Goal: Transaction & Acquisition: Purchase product/service

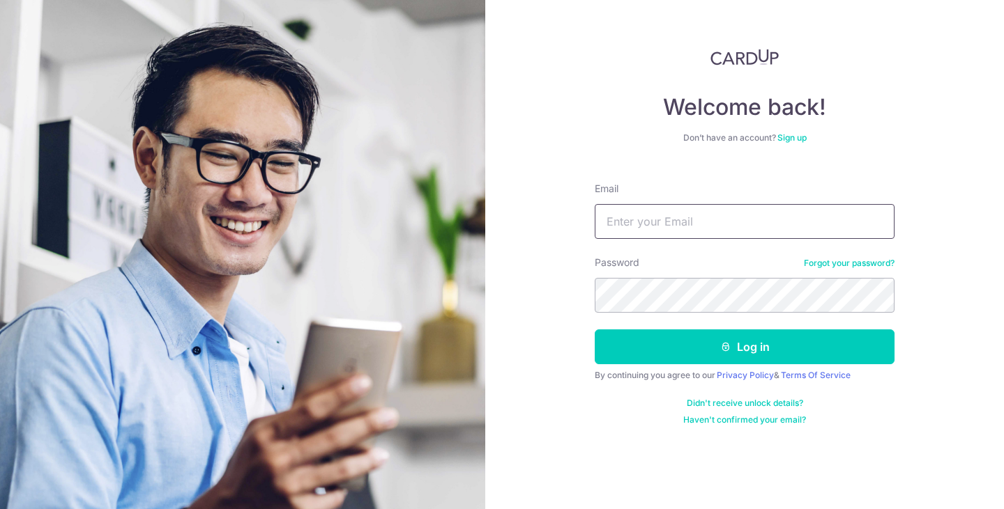
click at [725, 234] on input "Email" at bounding box center [744, 221] width 300 height 35
paste input "yeochanfong@hotmail.com"
type input "yeochanfong@hotmail.com"
click at [483, 296] on section "Welcome back! Don’t have an account? Sign up Email yeochanfong@hotmail.com Pass…" at bounding box center [502, 254] width 1004 height 509
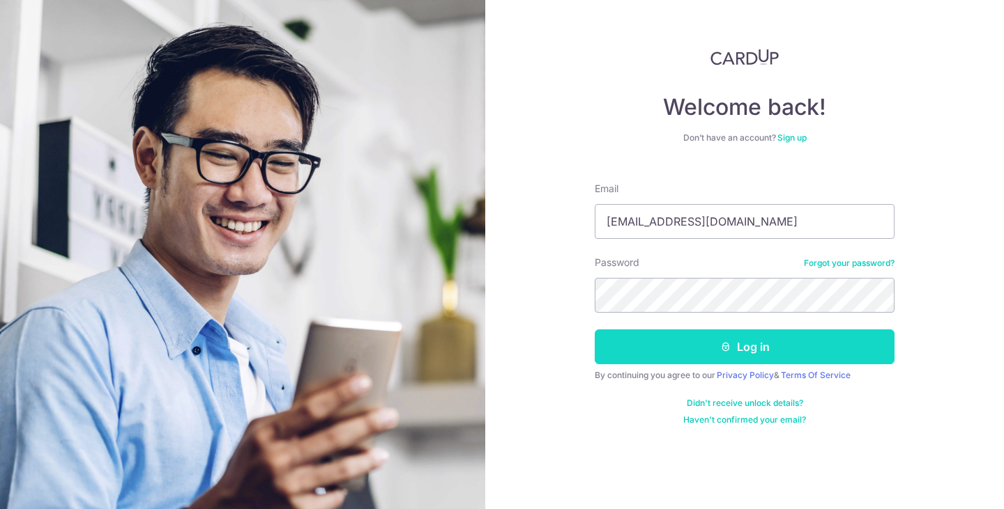
click at [663, 343] on button "Log in" at bounding box center [744, 347] width 300 height 35
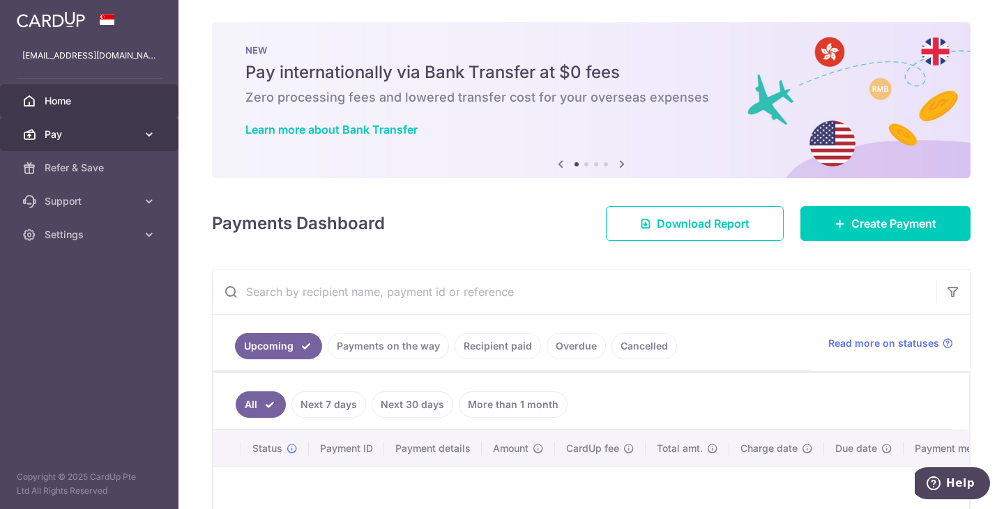
click at [143, 138] on icon at bounding box center [149, 135] width 14 height 14
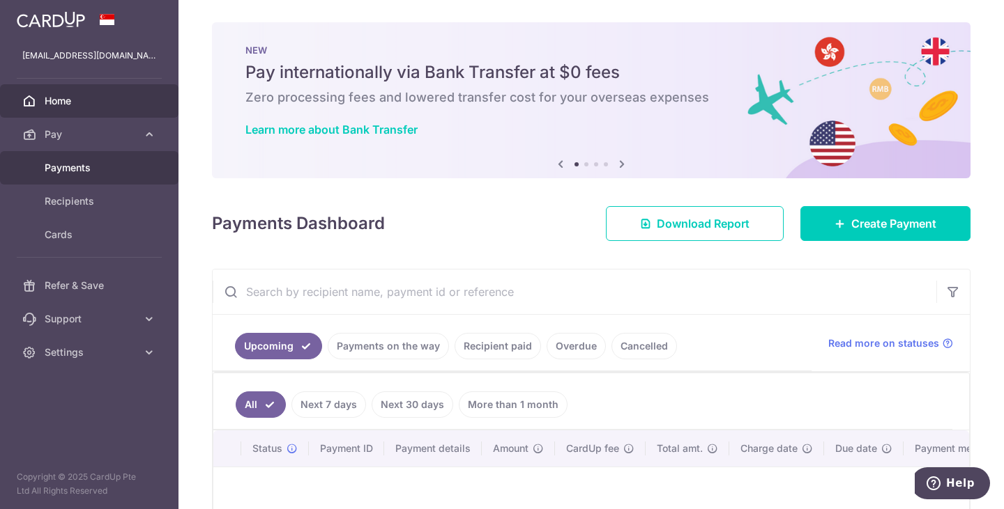
click at [79, 164] on span "Payments" at bounding box center [91, 168] width 92 height 14
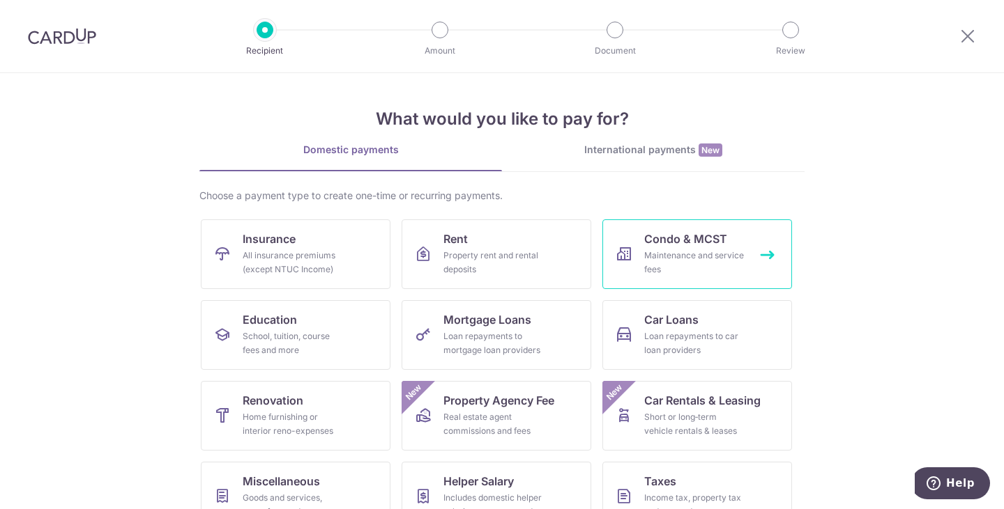
click at [676, 245] on span "Condo & MCST" at bounding box center [685, 239] width 83 height 17
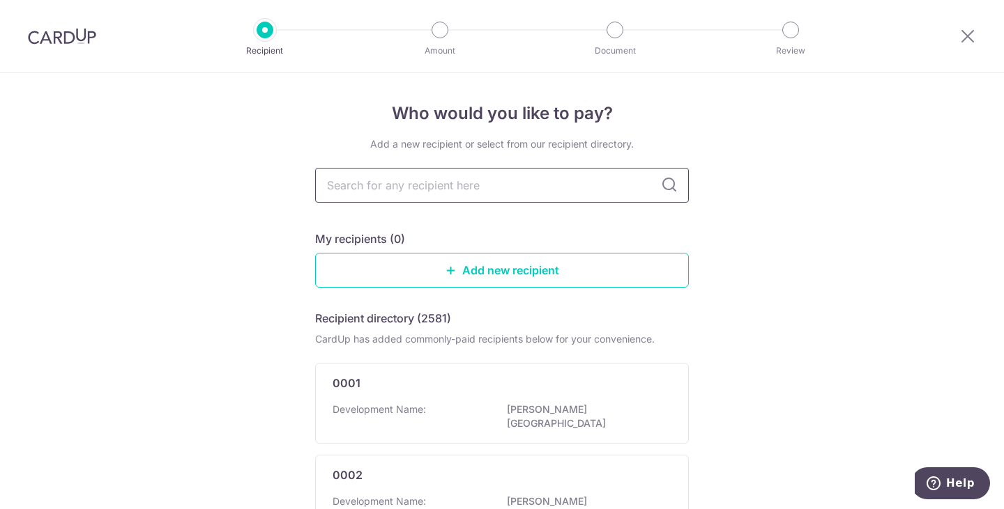
click at [509, 187] on input "text" at bounding box center [502, 185] width 374 height 35
type input "3720"
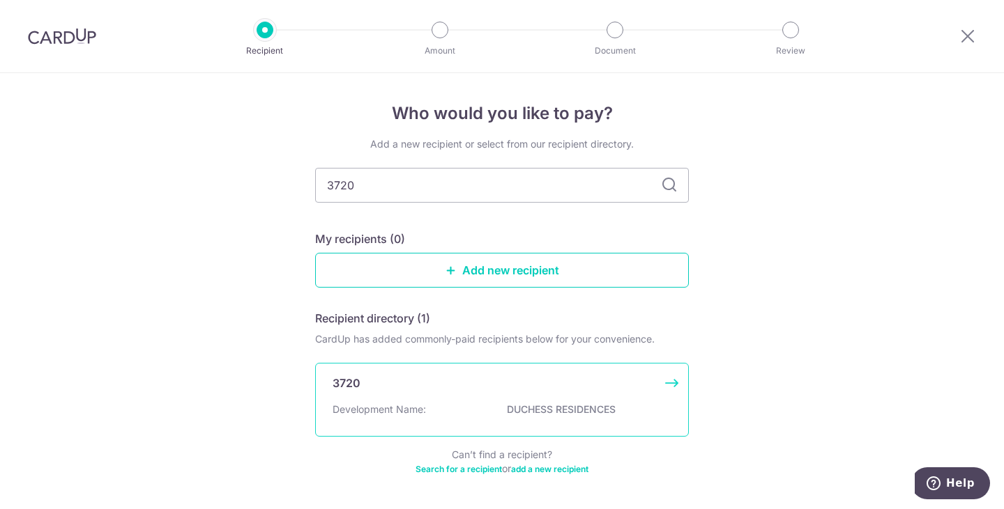
click at [575, 408] on p "DUCHESS RESIDENCES" at bounding box center [585, 410] width 156 height 14
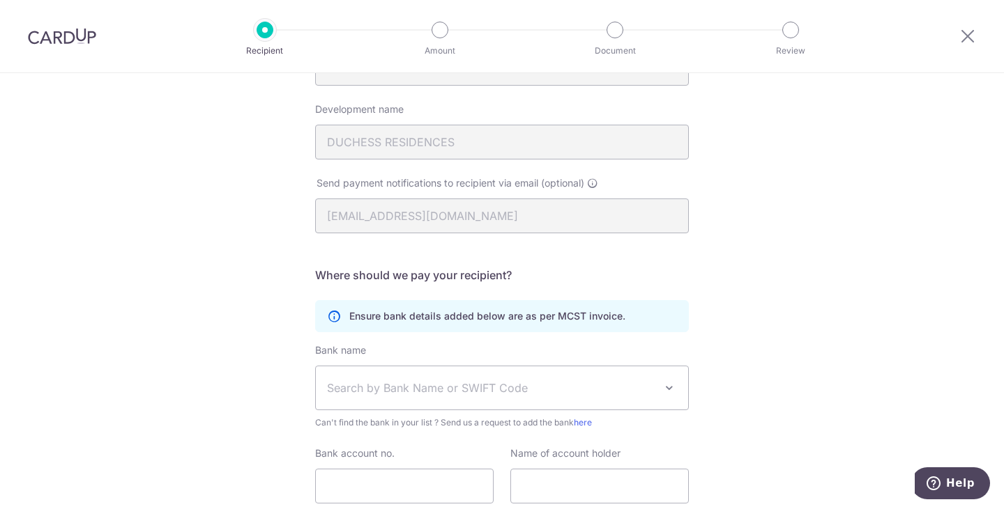
scroll to position [209, 0]
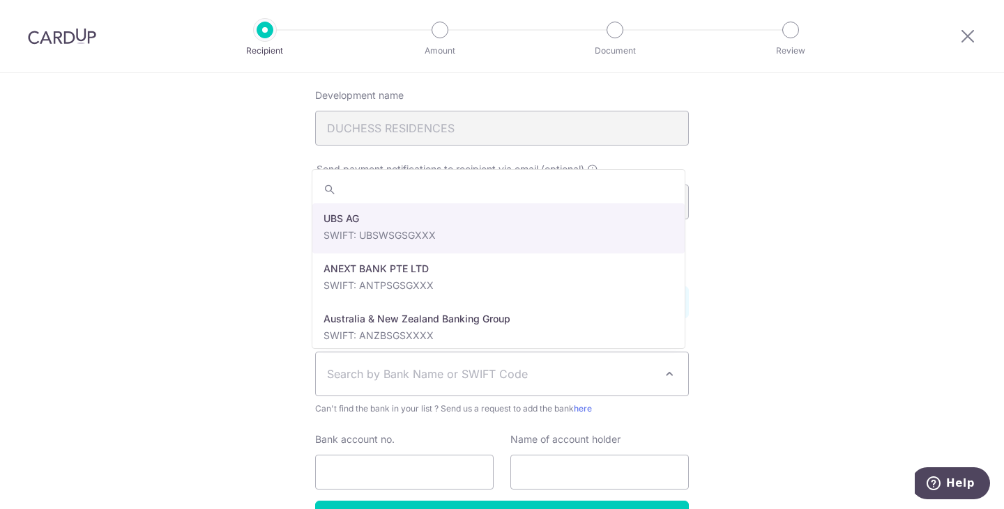
click at [499, 377] on span "Search by Bank Name or SWIFT Code" at bounding box center [491, 374] width 328 height 17
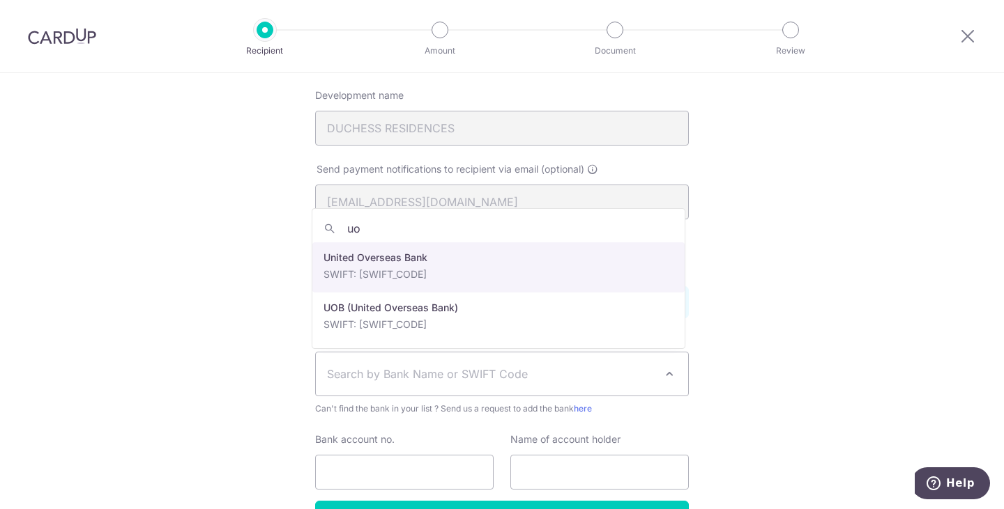
type input "uo"
select select "23668"
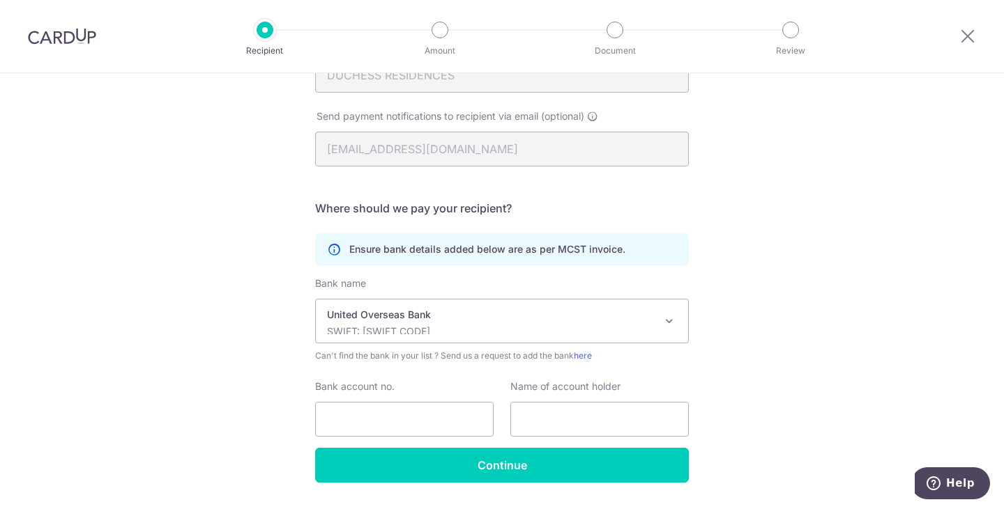
scroll to position [279, 0]
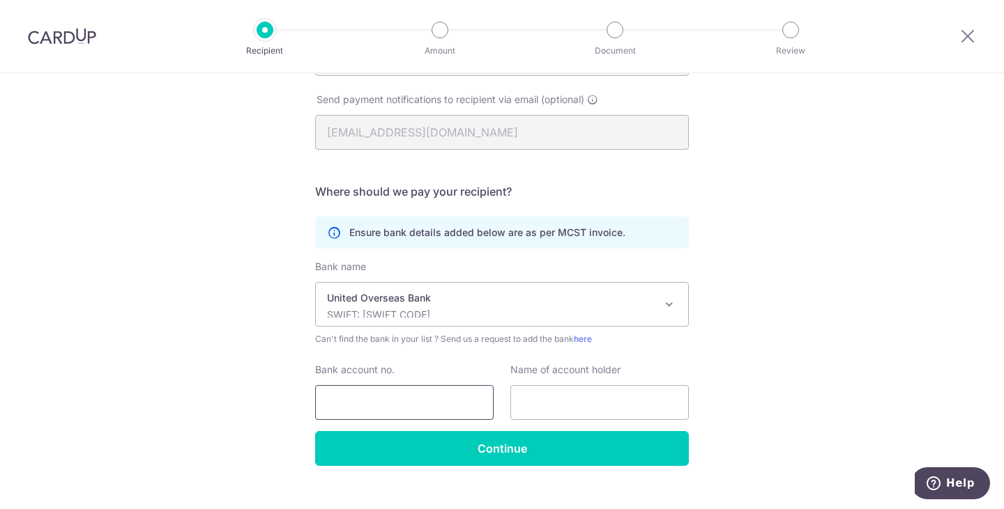
click at [443, 396] on input "Bank account no." at bounding box center [404, 402] width 178 height 35
type input "4503056776"
click at [545, 399] on input "text" at bounding box center [599, 402] width 178 height 35
drag, startPoint x: 585, startPoint y: 400, endPoint x: 430, endPoint y: 373, distance: 157.8
click at [430, 373] on div "Bank account no. 4503056776 Name of account holder 106-4-12" at bounding box center [502, 391] width 390 height 57
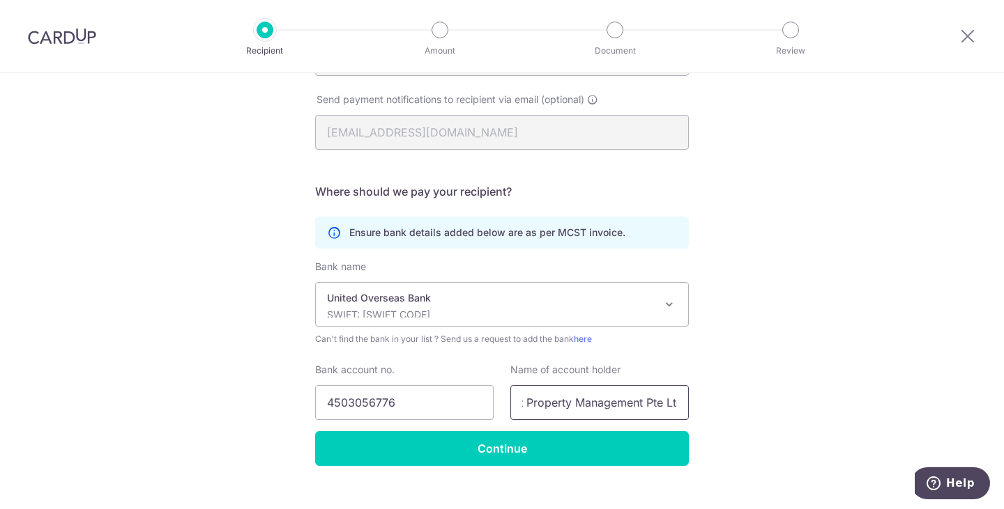
scroll to position [0, 37]
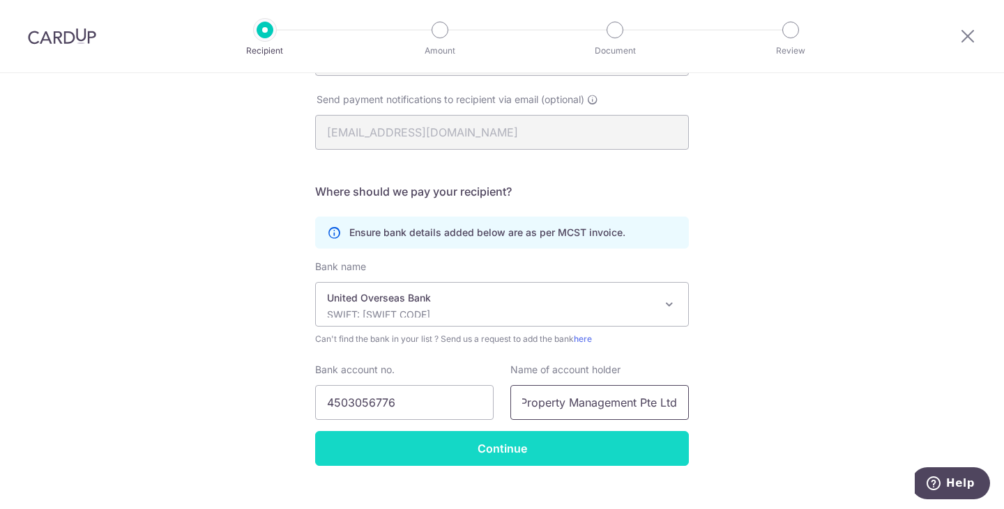
type input "Smart Property Management Pte Ltd"
click at [525, 439] on input "Continue" at bounding box center [502, 448] width 374 height 35
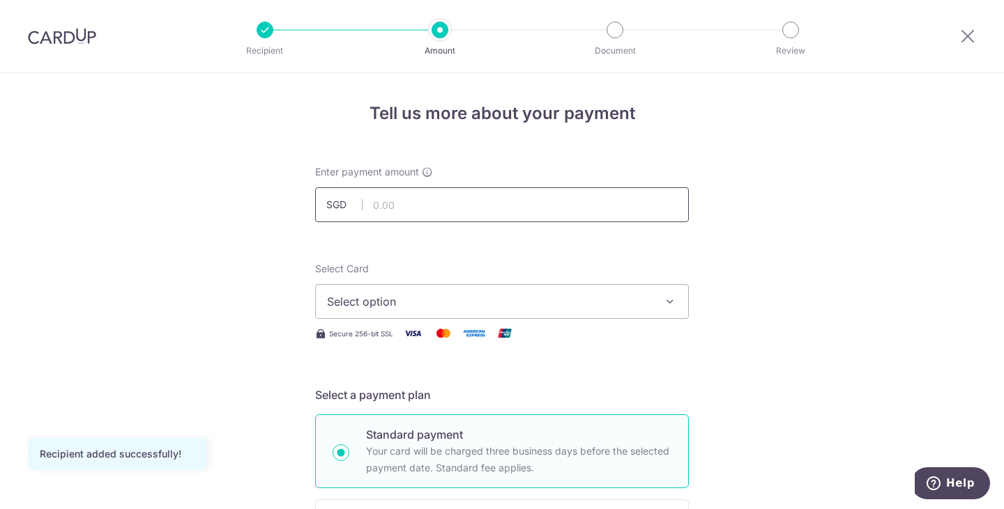
click at [392, 208] on input "text" at bounding box center [502, 204] width 374 height 35
type input "2,517.90"
click at [466, 293] on span "Select option" at bounding box center [489, 301] width 325 height 17
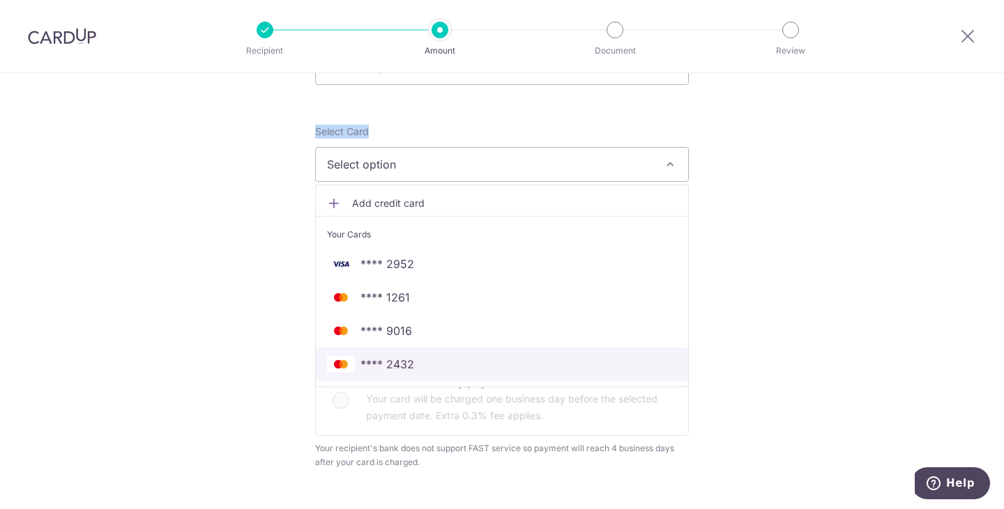
scroll to position [139, 0]
click at [377, 360] on span "**** 2432" at bounding box center [387, 362] width 54 height 17
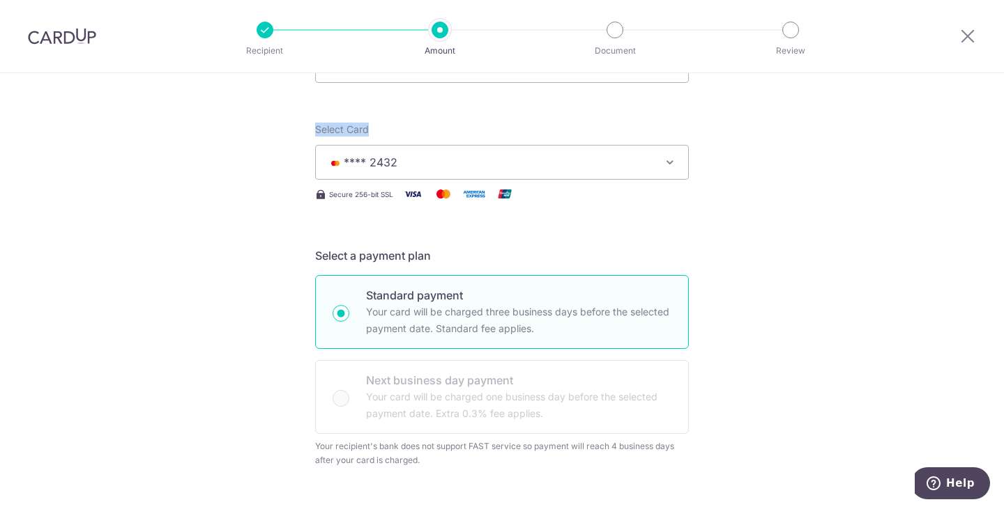
click at [525, 157] on span "**** 2432" at bounding box center [489, 162] width 325 height 17
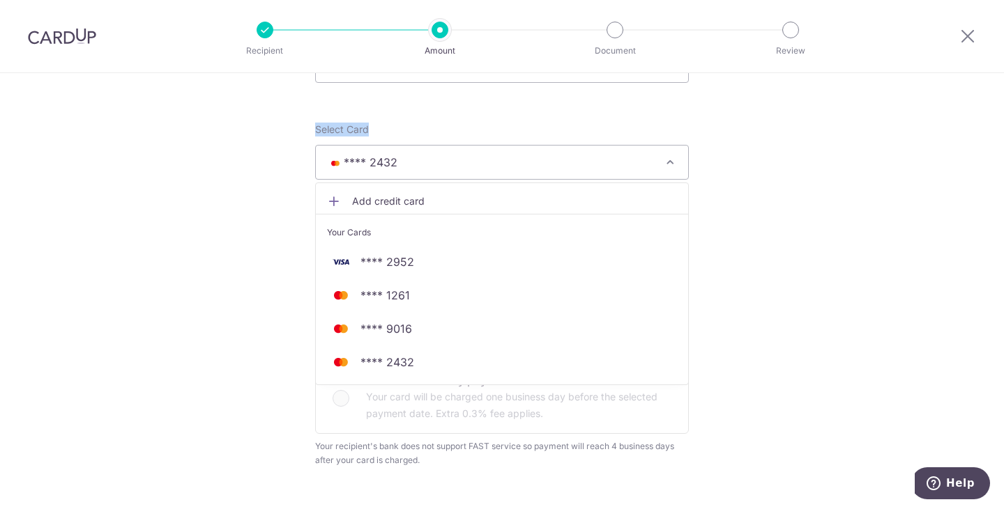
click at [410, 197] on span "Add credit card" at bounding box center [514, 201] width 325 height 14
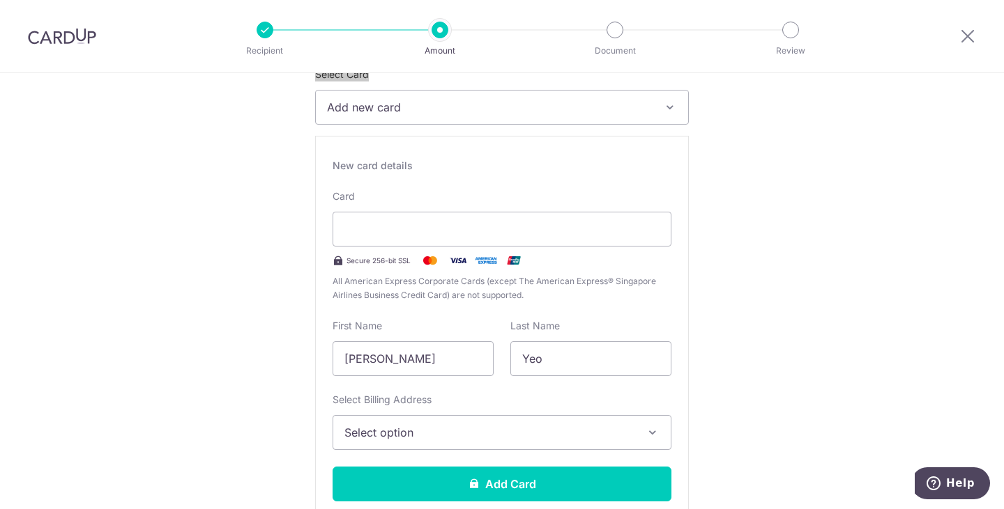
scroll to position [279, 0]
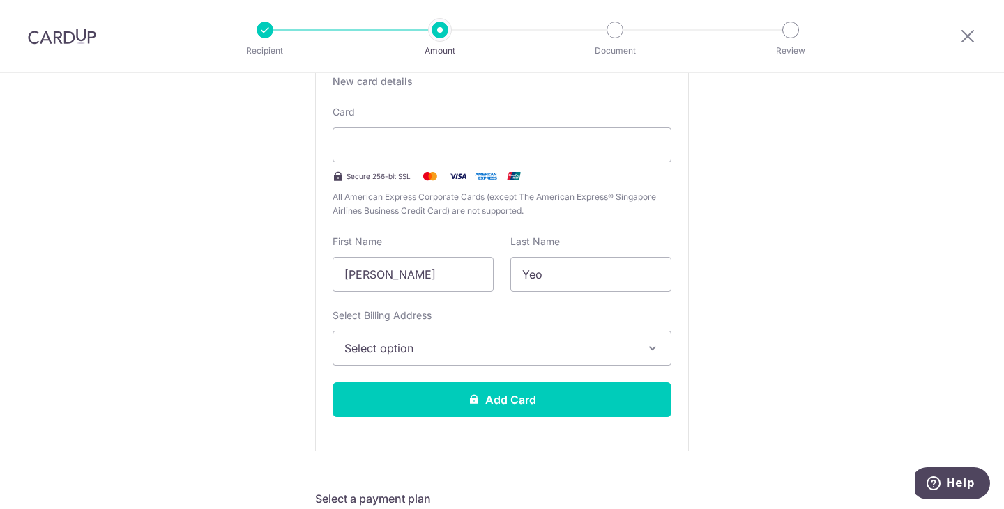
click at [590, 348] on span "Select option" at bounding box center [489, 348] width 290 height 17
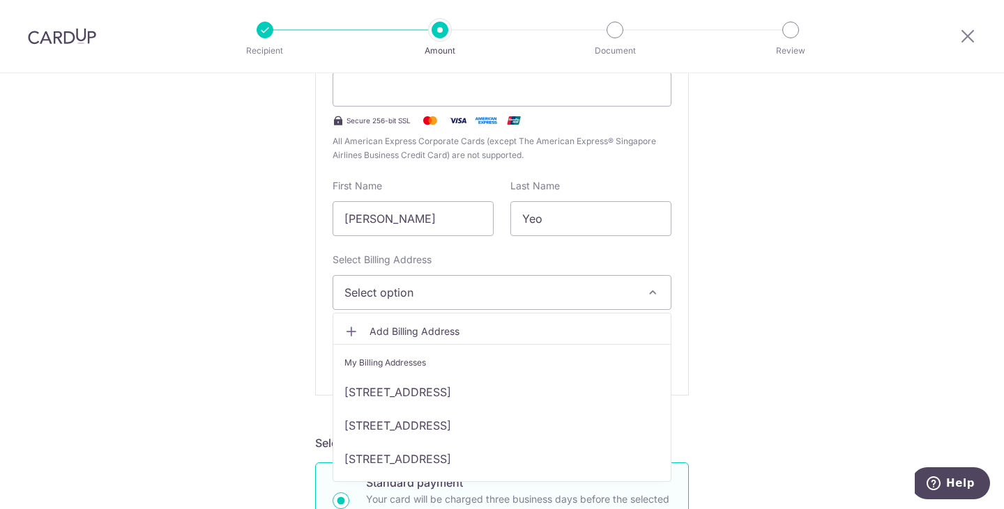
scroll to position [348, 0]
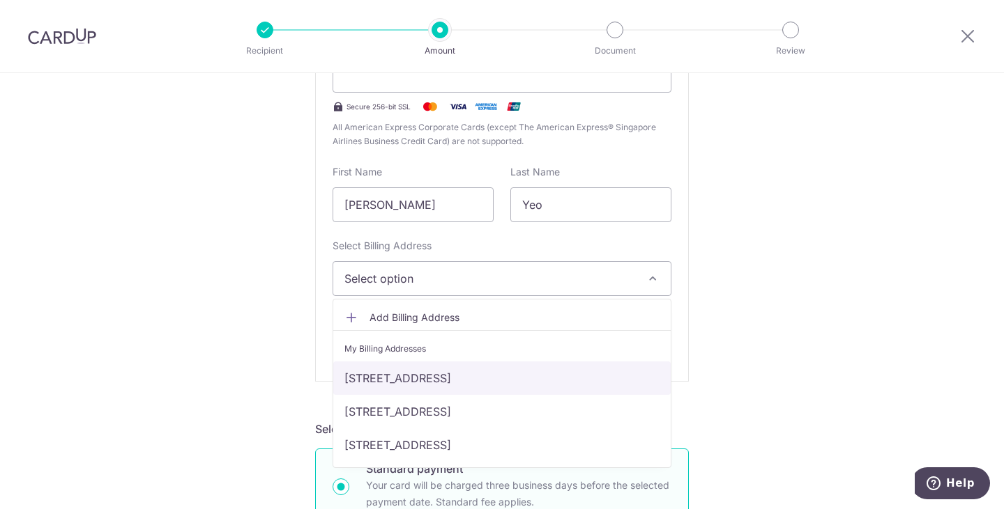
click at [520, 376] on link "106 Duchess Residences, Singapore, Singapore-266311" at bounding box center [501, 378] width 337 height 33
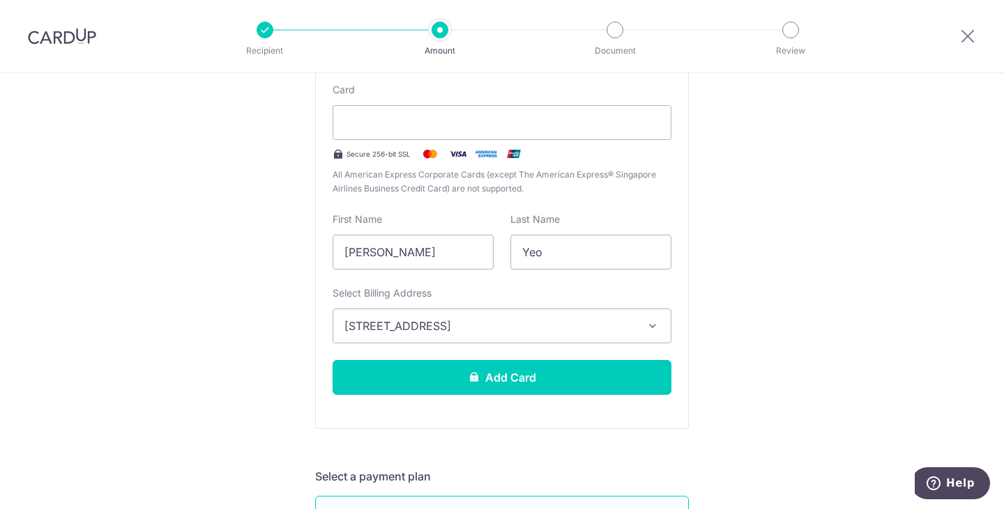
scroll to position [488, 0]
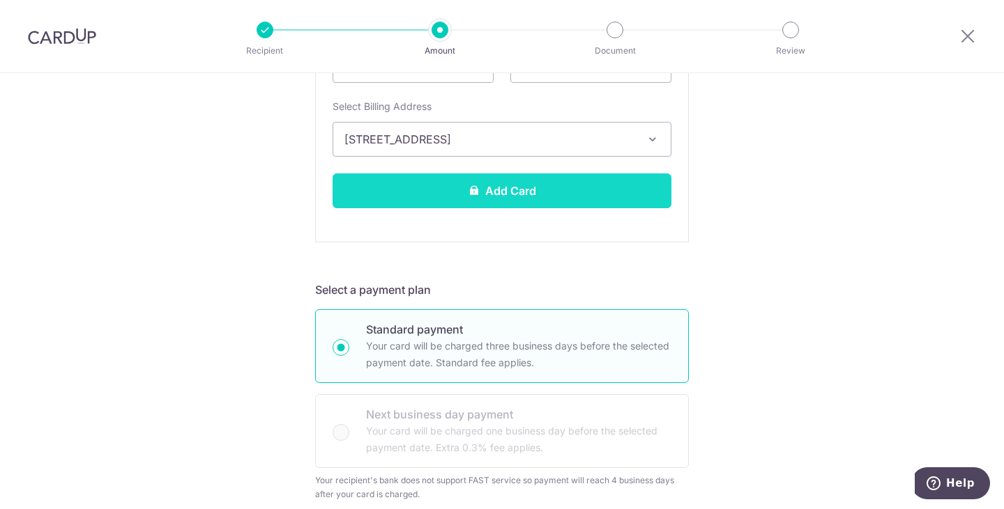
click at [527, 198] on button "Add Card" at bounding box center [501, 191] width 339 height 35
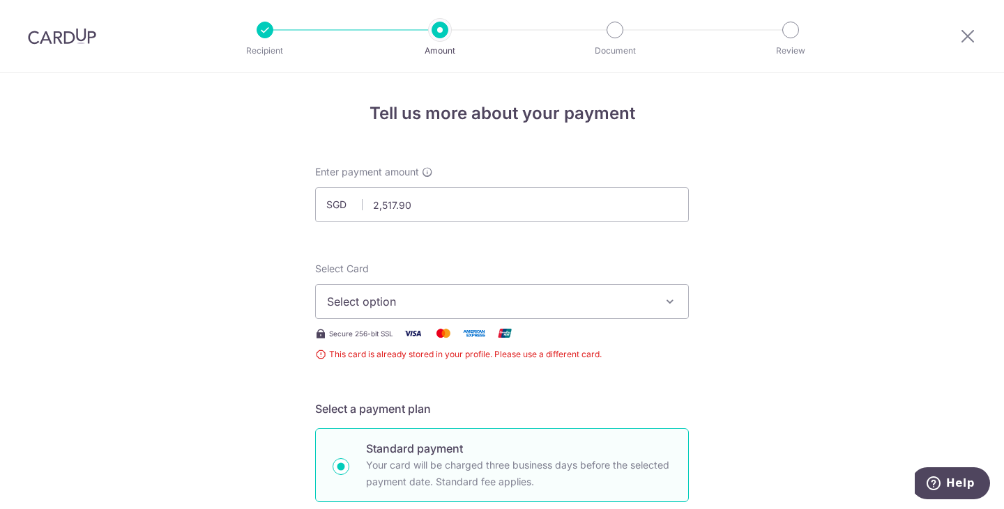
drag, startPoint x: 81, startPoint y: 31, endPoint x: 552, endPoint y: 62, distance: 472.1
click at [81, 31] on img at bounding box center [62, 36] width 68 height 17
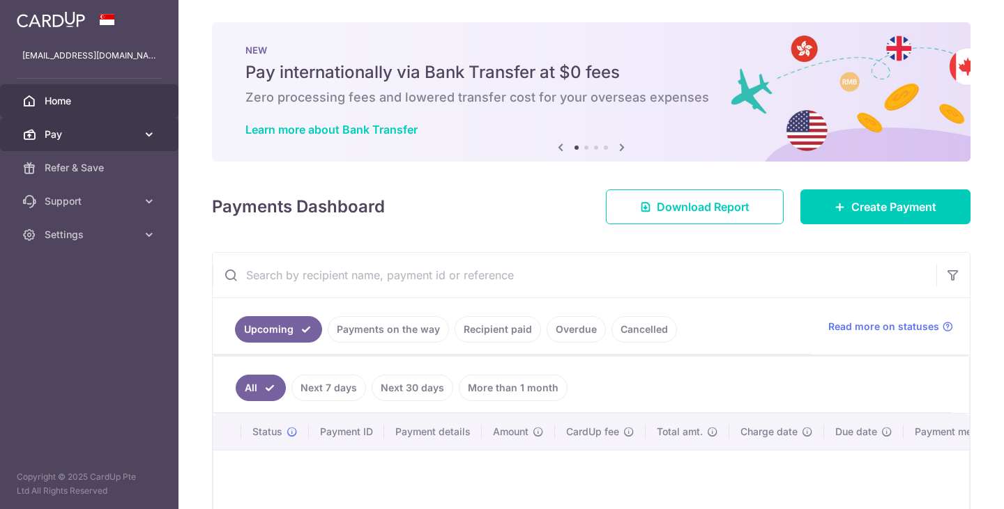
click at [91, 130] on span "Pay" at bounding box center [91, 135] width 92 height 14
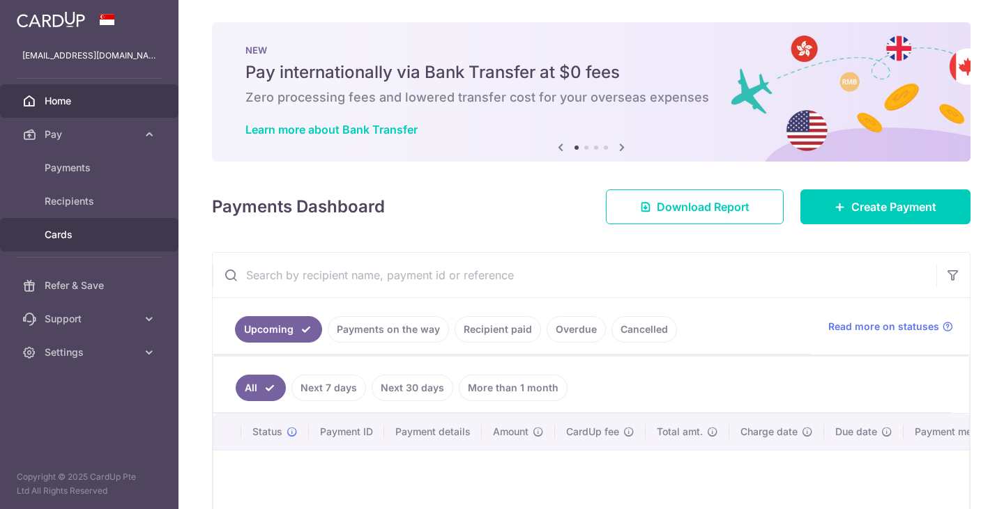
click at [64, 231] on span "Cards" at bounding box center [91, 235] width 92 height 14
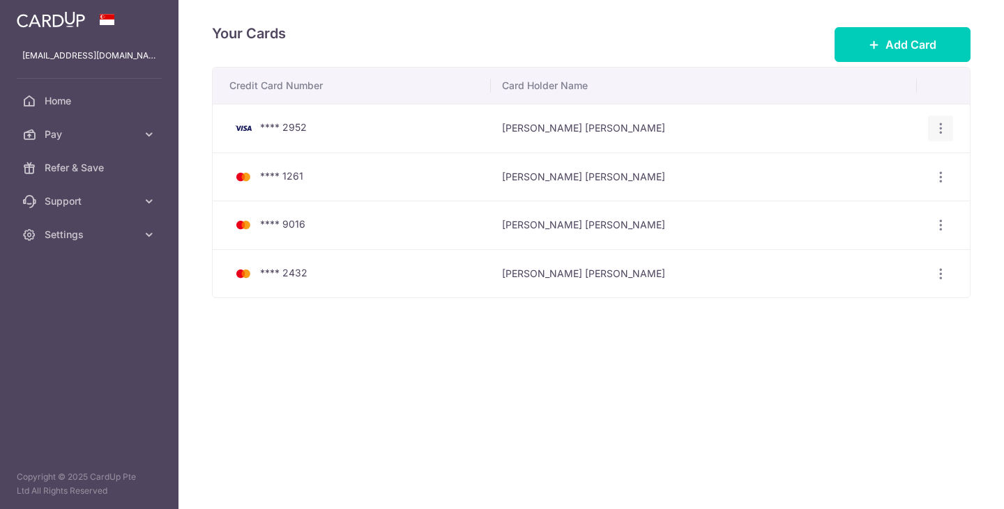
click at [938, 132] on icon "button" at bounding box center [940, 128] width 15 height 15
click at [870, 202] on span "Delete" at bounding box center [893, 200] width 95 height 17
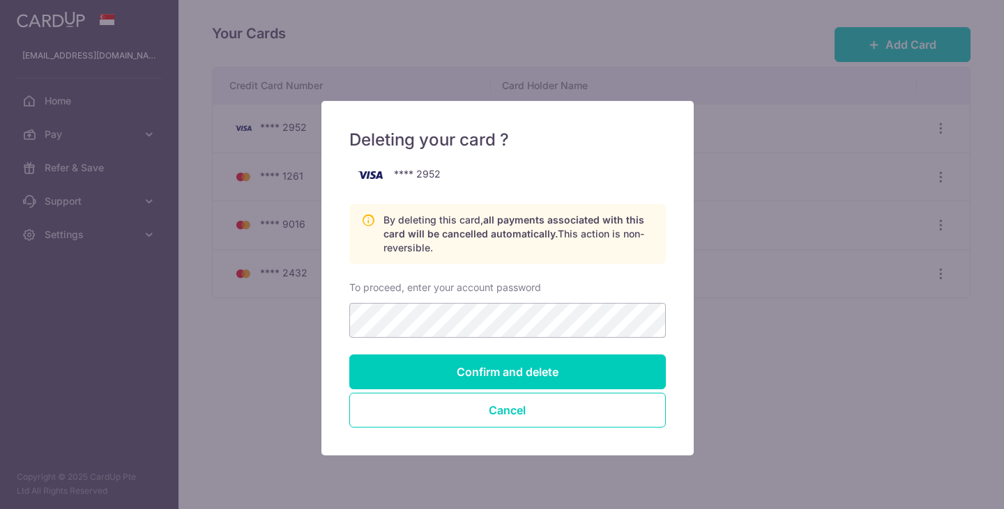
drag, startPoint x: 867, startPoint y: 358, endPoint x: 730, endPoint y: 319, distance: 141.9
click at [867, 357] on div "Deleting your card ? **** 2952 By deleting this card, all payments associated w…" at bounding box center [502, 254] width 1004 height 509
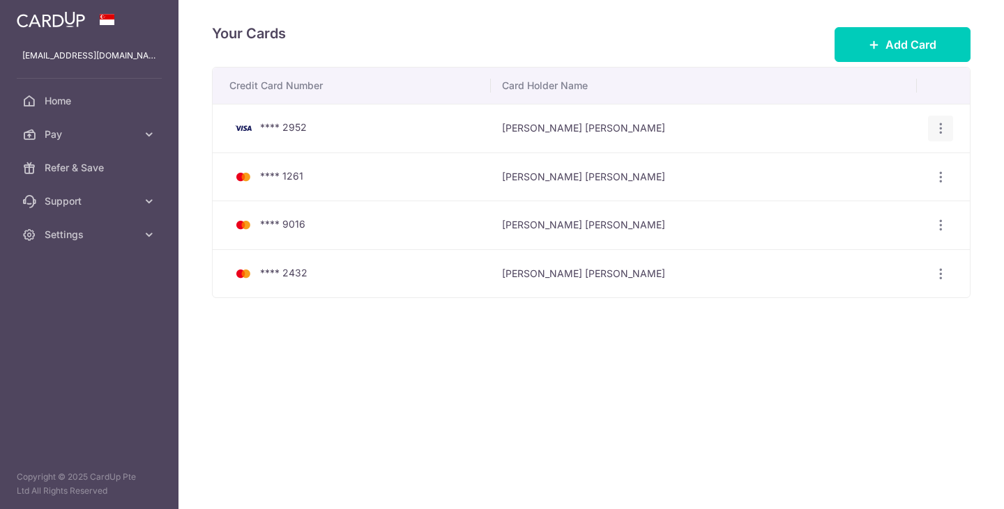
click at [937, 131] on icon "button" at bounding box center [940, 128] width 15 height 15
click at [868, 199] on span "Delete" at bounding box center [893, 200] width 95 height 17
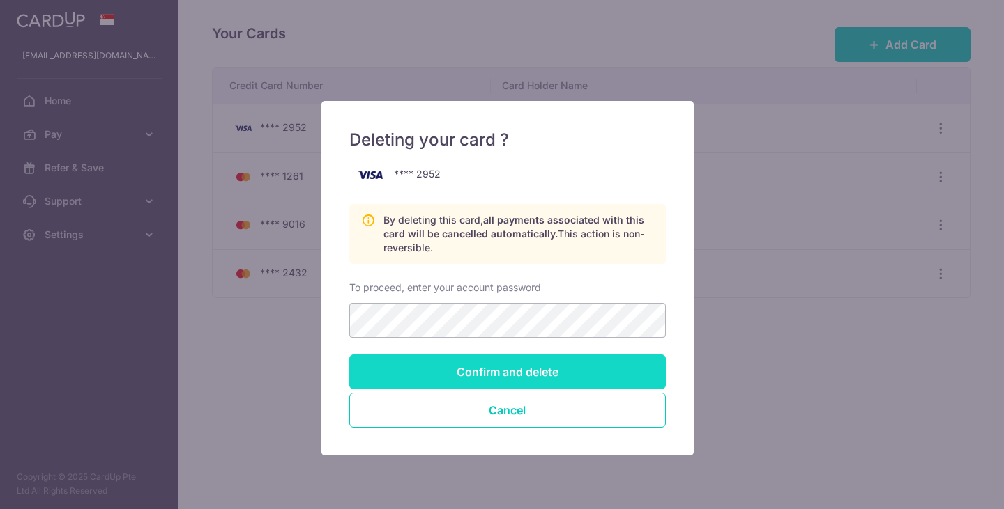
click at [544, 375] on input "Confirm and delete" at bounding box center [507, 372] width 316 height 35
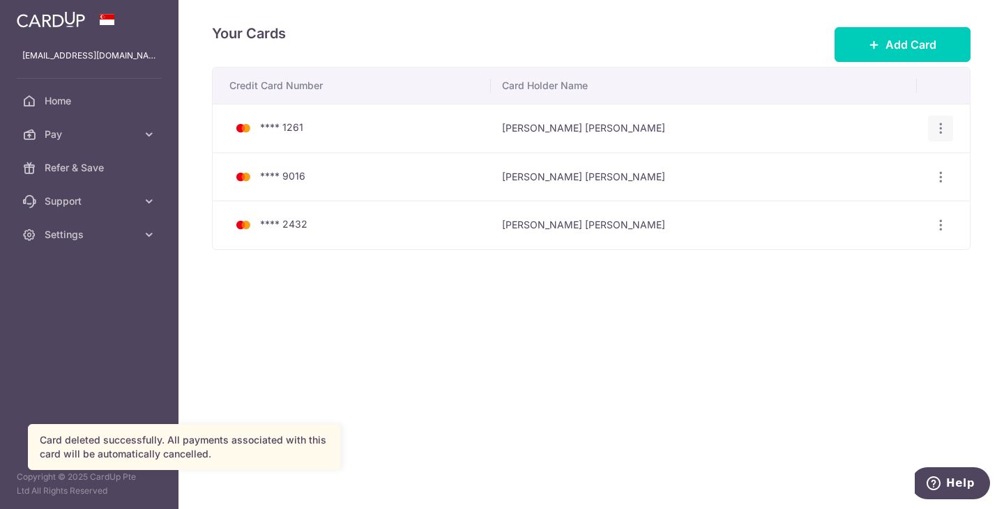
click at [936, 132] on icon "button" at bounding box center [940, 128] width 15 height 15
click at [842, 202] on link "Delete" at bounding box center [879, 200] width 145 height 33
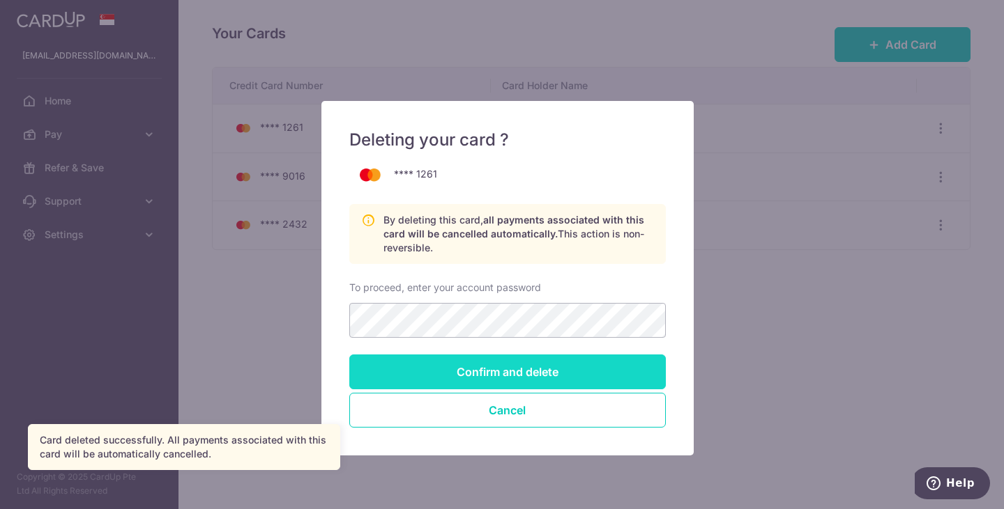
click at [518, 369] on input "Confirm and delete" at bounding box center [507, 372] width 316 height 35
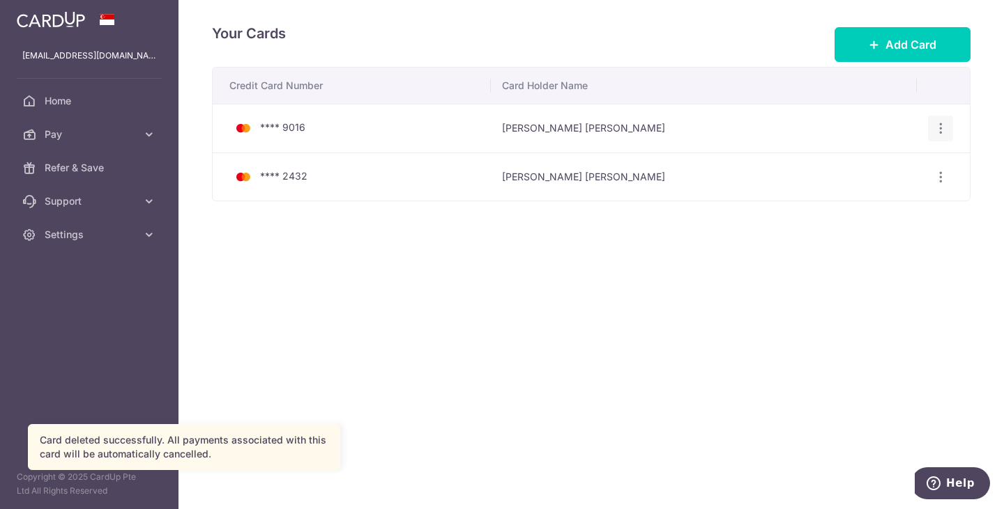
click at [941, 125] on icon "button" at bounding box center [940, 128] width 15 height 15
click at [853, 169] on span "View/Edit" at bounding box center [893, 167] width 95 height 17
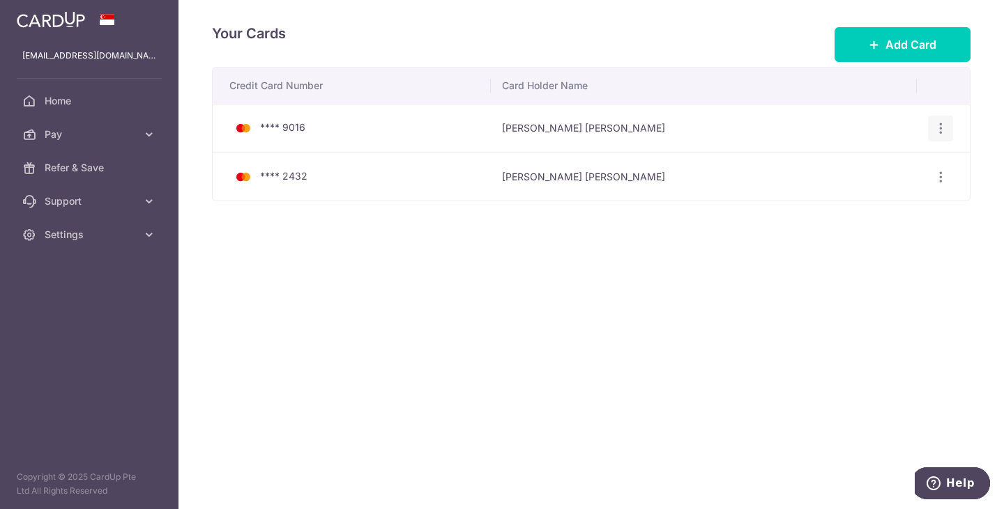
click at [932, 129] on div "View/Edit Delete" at bounding box center [941, 129] width 26 height 26
click at [937, 132] on icon "button" at bounding box center [940, 128] width 15 height 15
click at [871, 191] on link "Delete" at bounding box center [879, 200] width 145 height 33
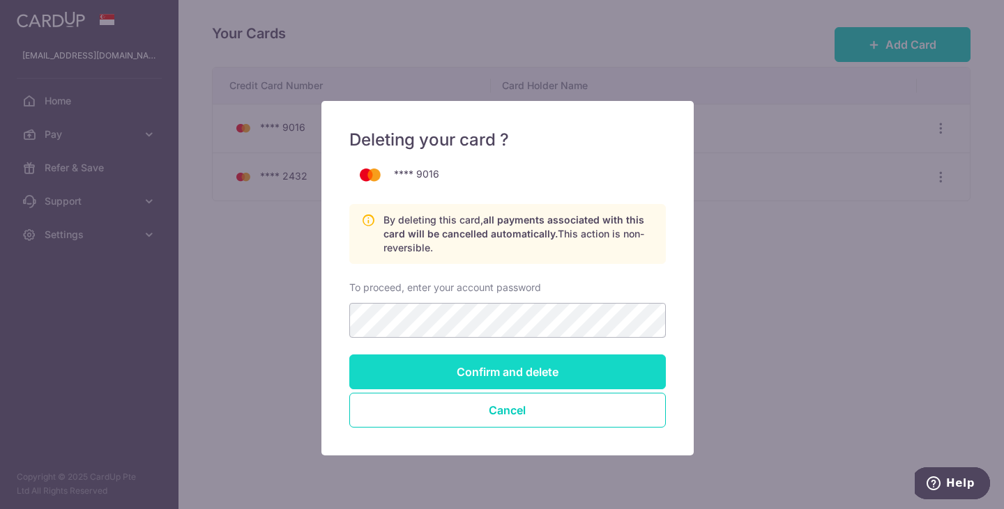
click at [523, 364] on input "Confirm and delete" at bounding box center [507, 372] width 316 height 35
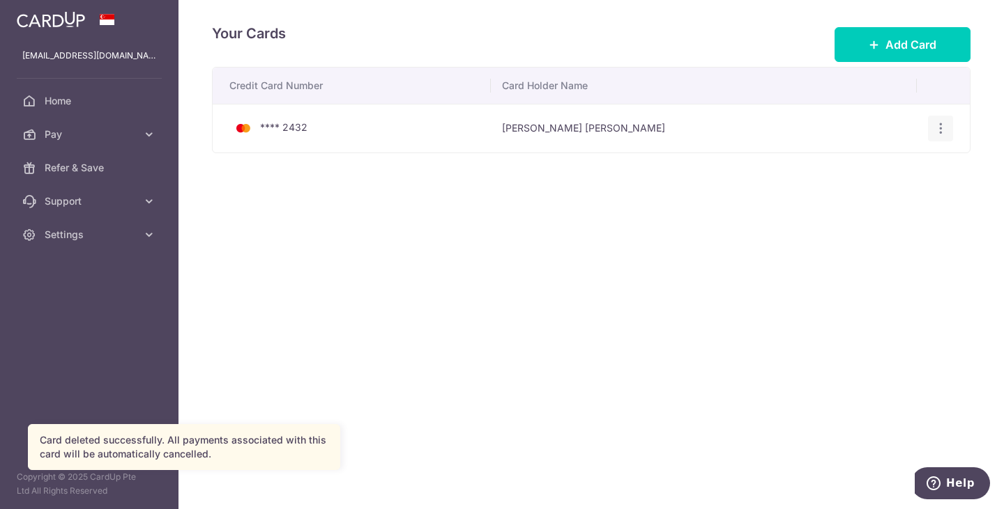
click at [936, 123] on icon "button" at bounding box center [940, 128] width 15 height 15
click at [885, 165] on span "View/Edit" at bounding box center [893, 167] width 95 height 17
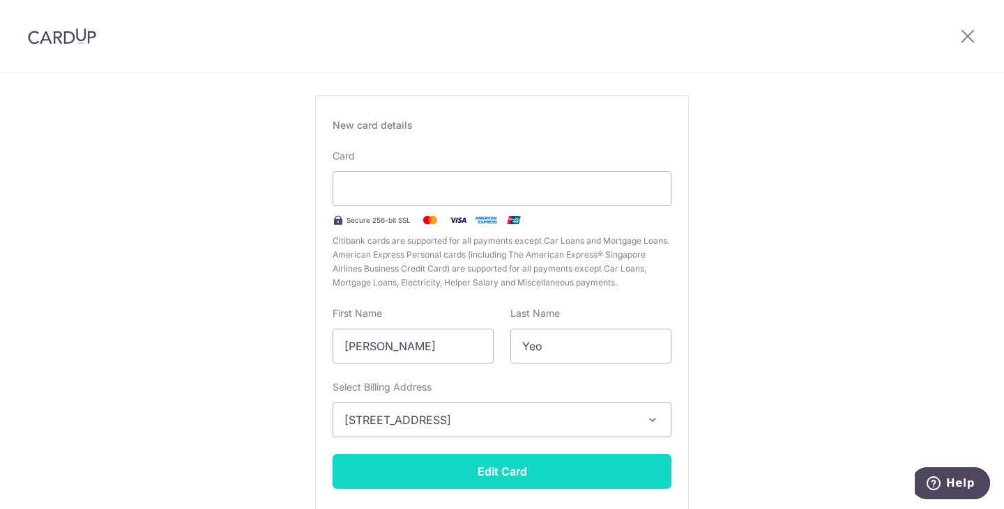
scroll to position [149, 0]
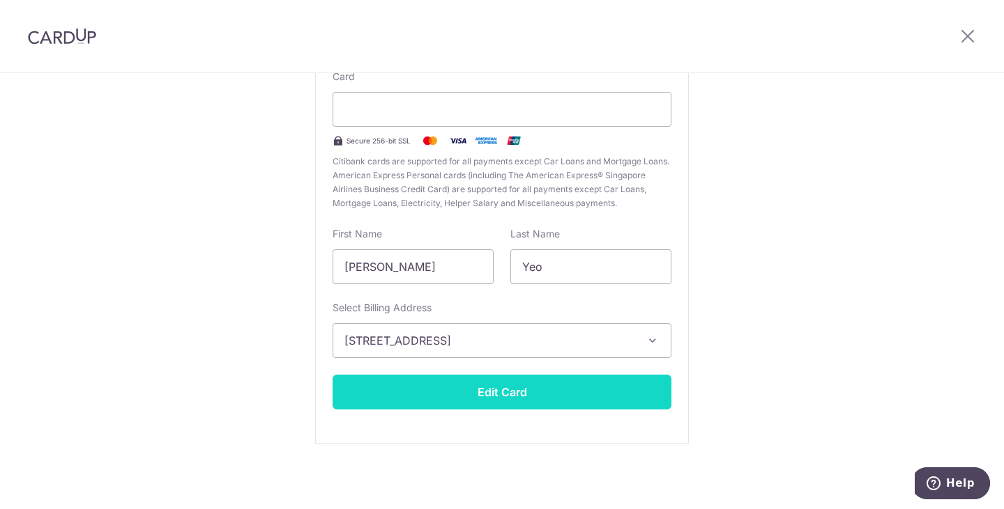
click at [519, 393] on button "Edit Card" at bounding box center [501, 392] width 339 height 35
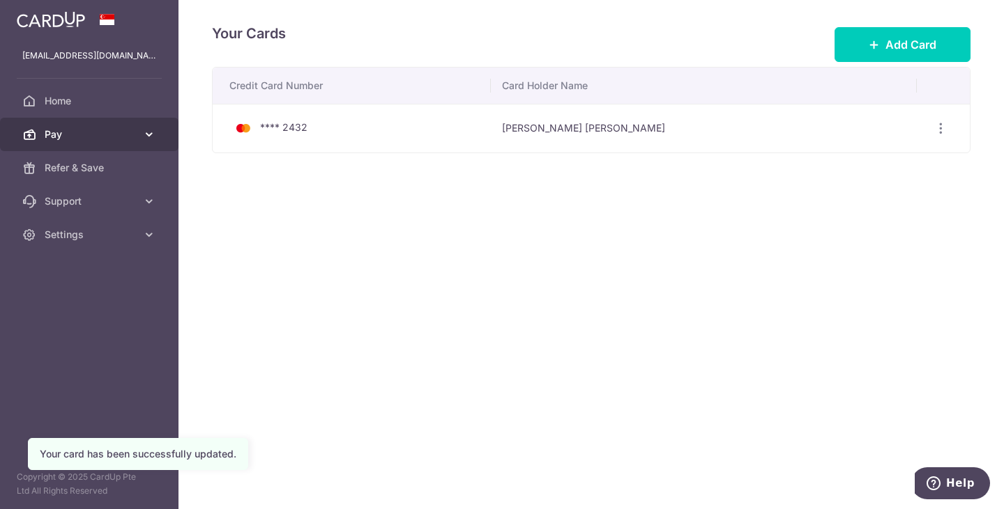
click at [70, 137] on span "Pay" at bounding box center [91, 135] width 92 height 14
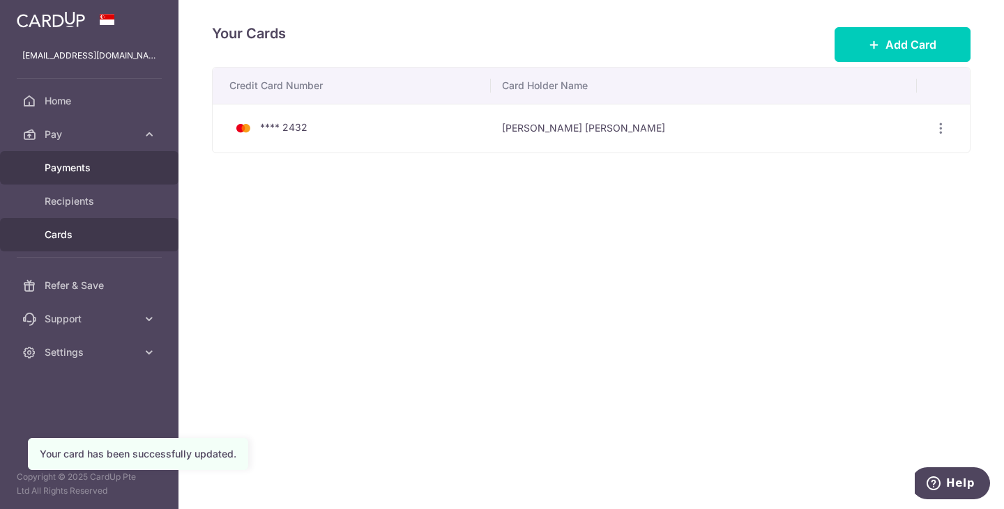
click at [89, 172] on span "Payments" at bounding box center [91, 168] width 92 height 14
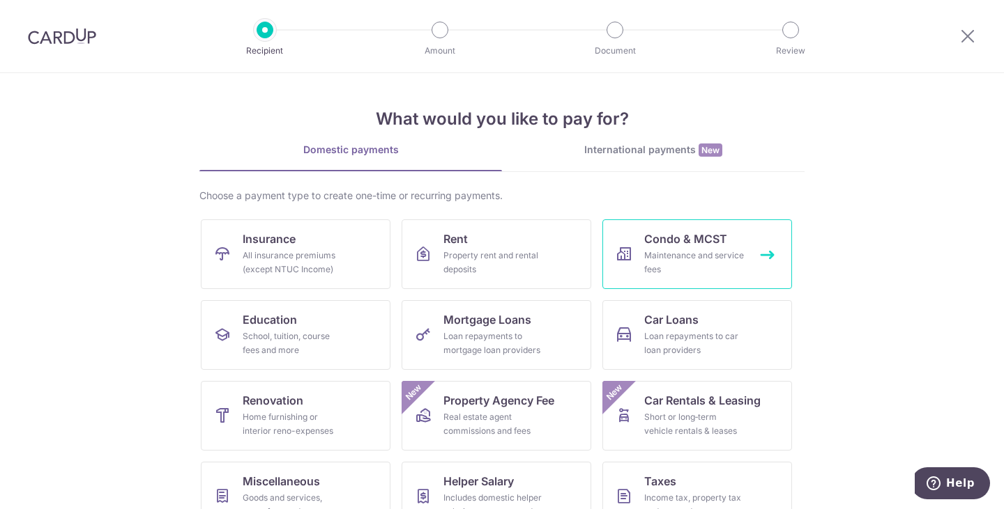
click at [678, 252] on div "Maintenance and service fees" at bounding box center [694, 263] width 100 height 28
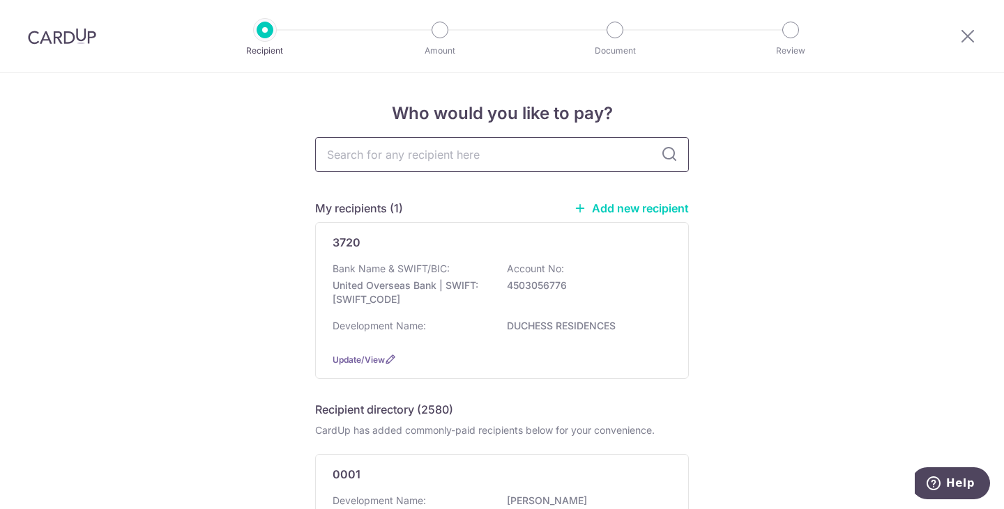
click at [455, 153] on input "text" at bounding box center [502, 154] width 374 height 35
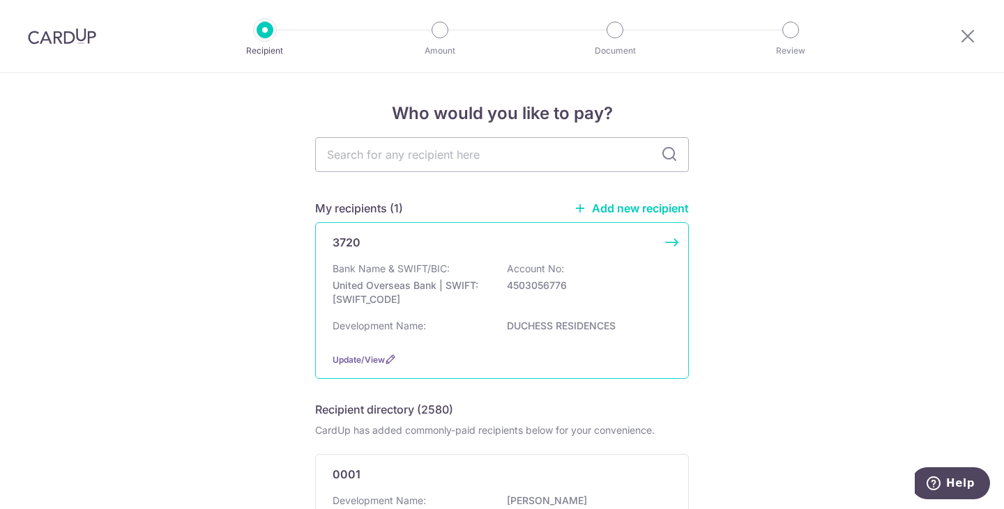
click at [369, 286] on p "United Overseas Bank | SWIFT: UOVBSGSGXXX" at bounding box center [410, 293] width 156 height 28
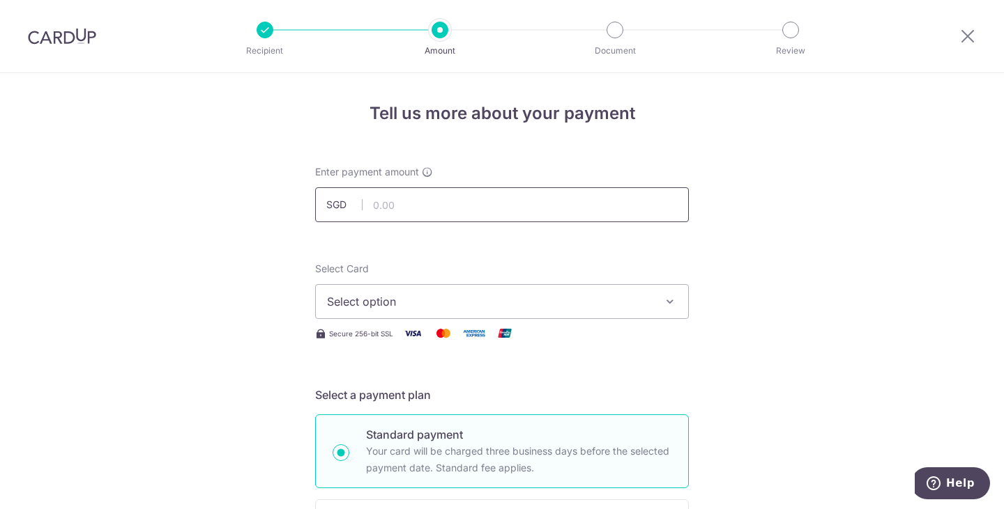
click at [408, 205] on input "text" at bounding box center [502, 204] width 374 height 35
type input "2,517.90"
click at [366, 294] on span "Select option" at bounding box center [489, 301] width 325 height 17
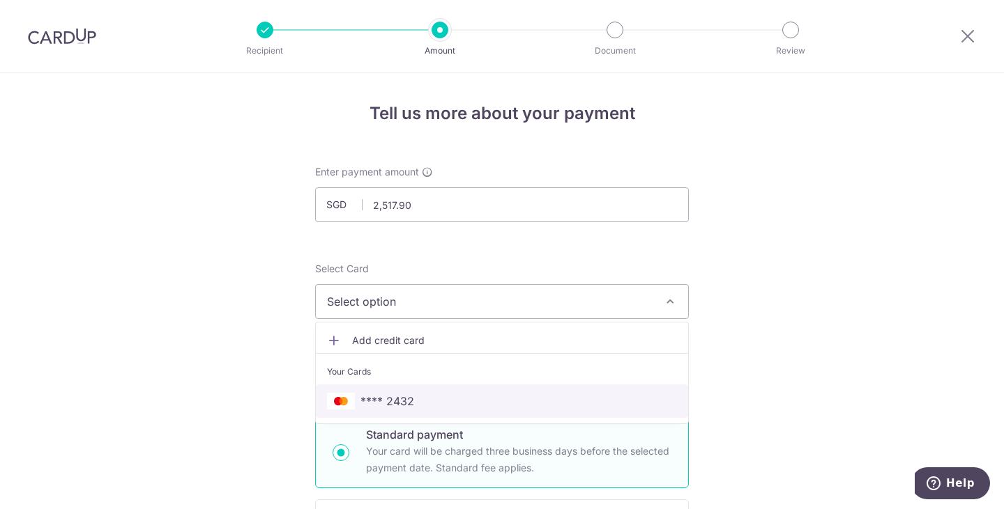
click at [371, 391] on link "**** 2432" at bounding box center [502, 401] width 372 height 33
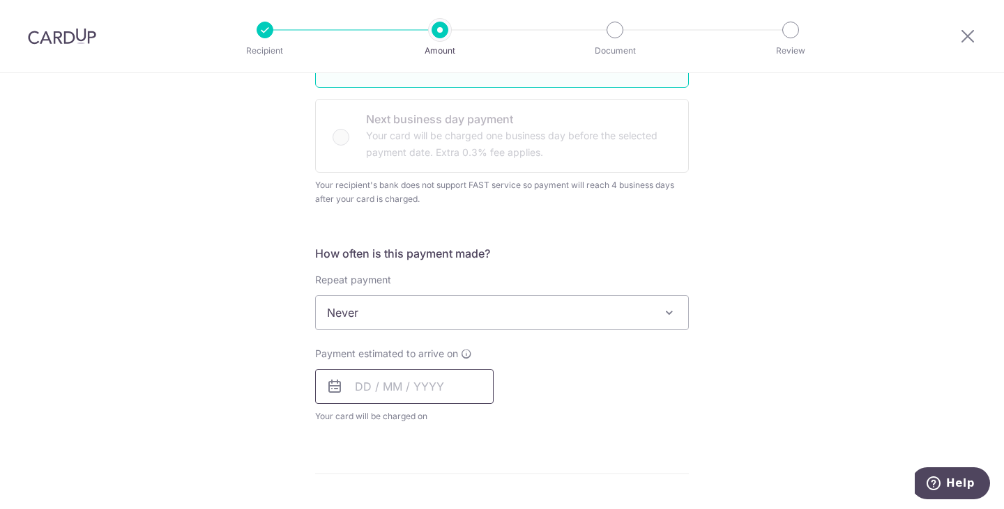
scroll to position [418, 0]
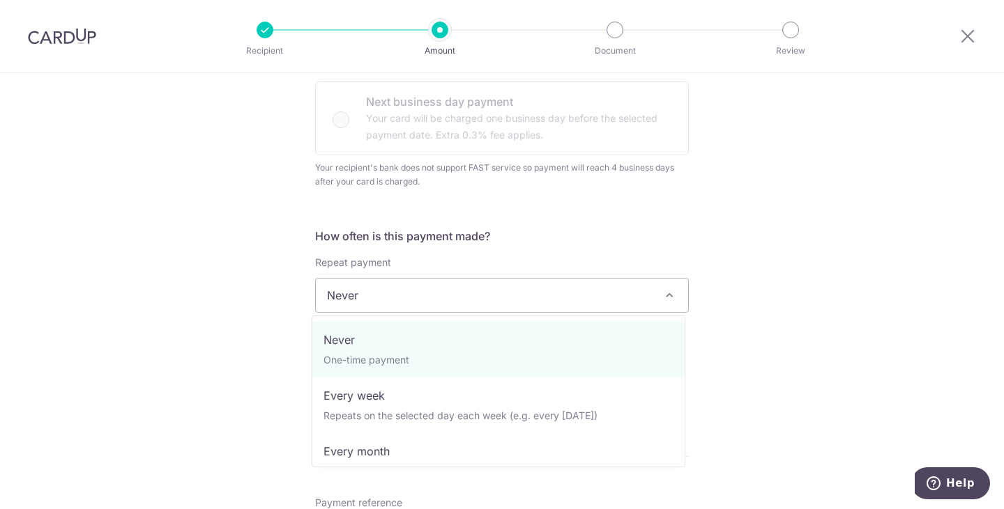
click at [380, 300] on span "Never" at bounding box center [502, 295] width 372 height 33
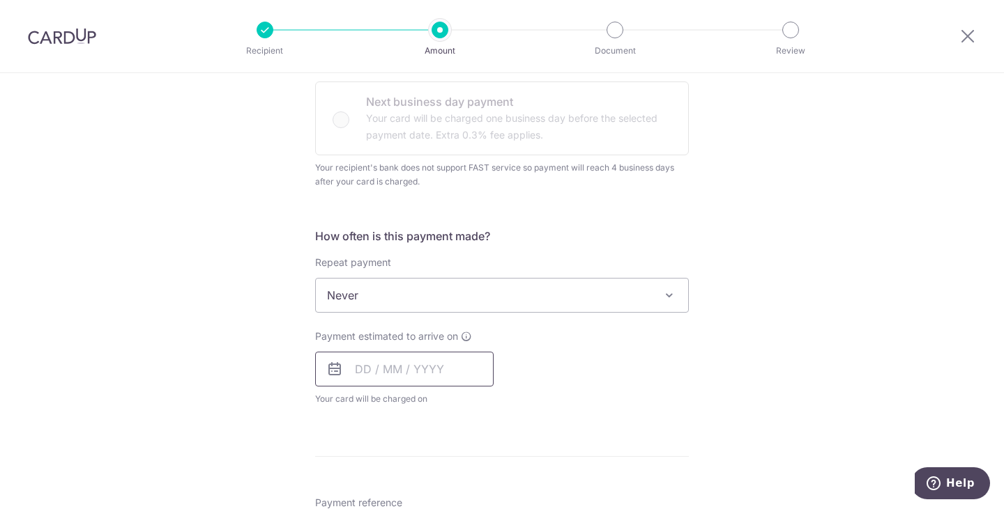
click at [357, 364] on input "text" at bounding box center [404, 369] width 178 height 35
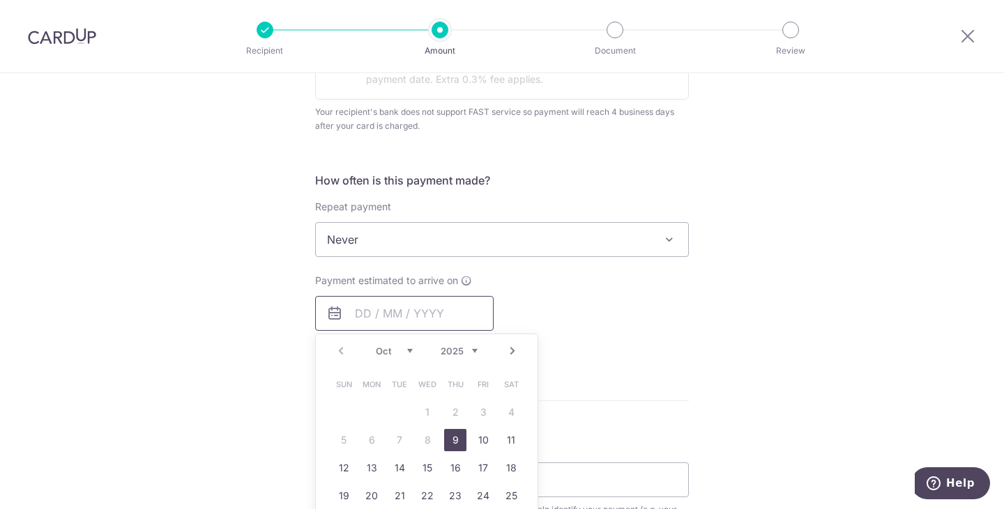
scroll to position [558, 0]
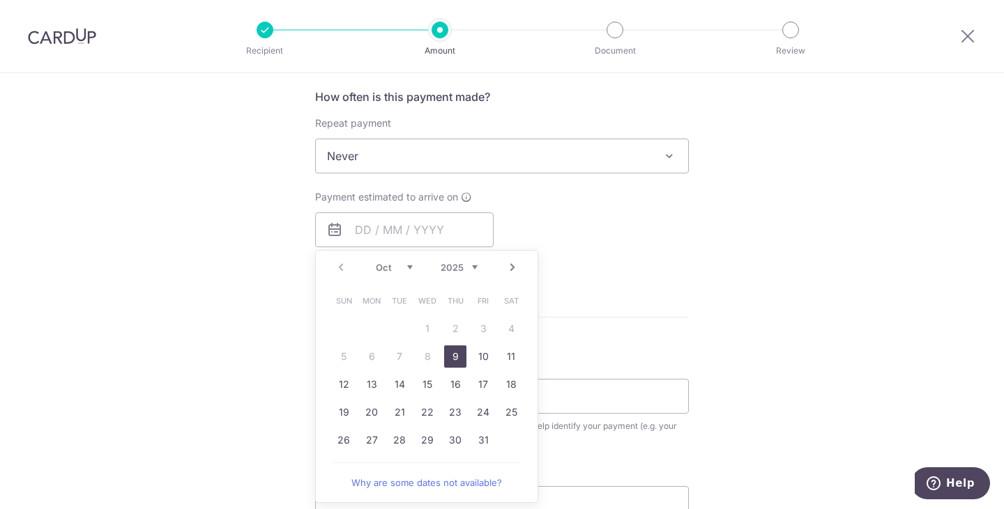
click at [447, 356] on link "9" at bounding box center [455, 357] width 22 height 22
type input "09/10/2025"
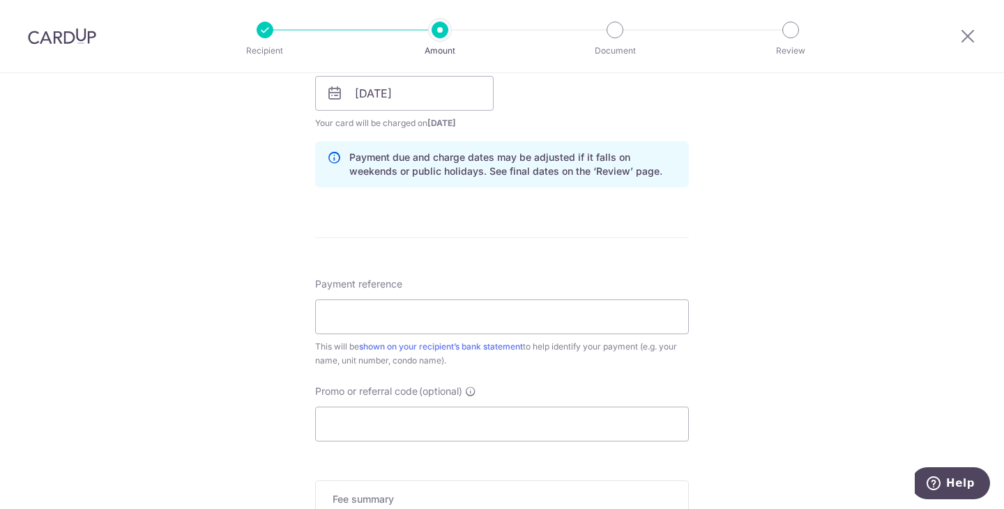
scroll to position [697, 0]
click at [351, 325] on input "Payment reference" at bounding box center [502, 314] width 374 height 35
click at [261, 330] on div "Tell us more about your payment Enter payment amount SGD 2,517.90 2517.90 Selec…" at bounding box center [502, 51] width 1004 height 1351
click at [355, 321] on input "Payment reference" at bounding box center [502, 314] width 374 height 35
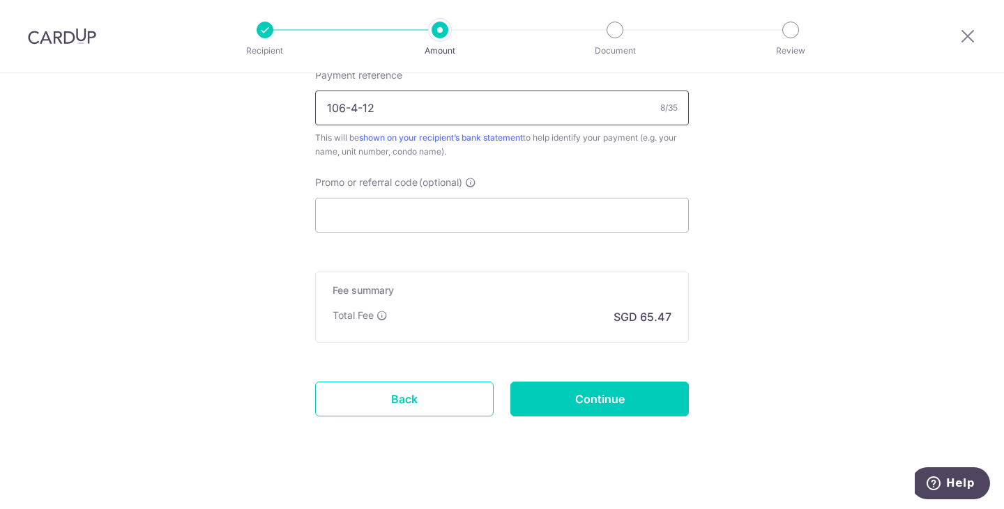
scroll to position [906, 0]
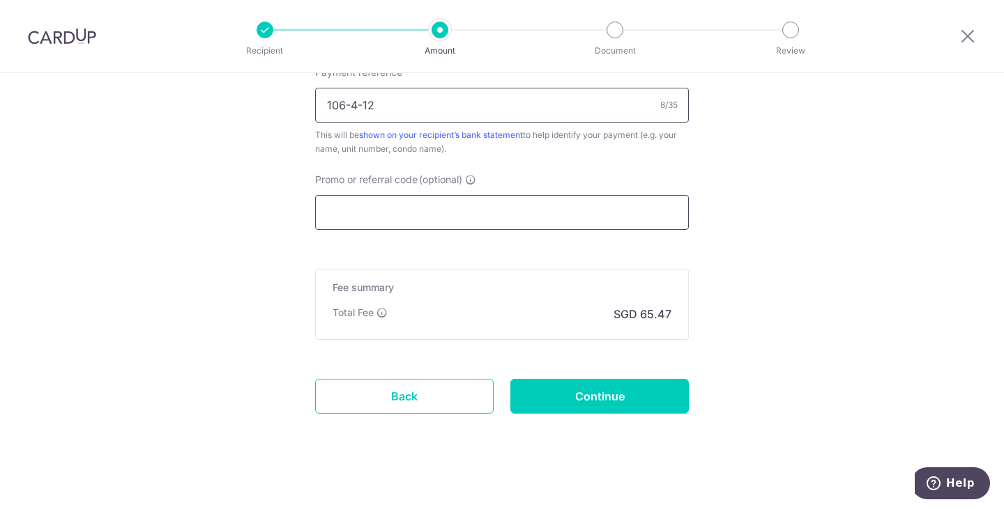
type input "106-4-12"
click at [383, 214] on input "Promo or referral code (optional)" at bounding box center [502, 212] width 374 height 35
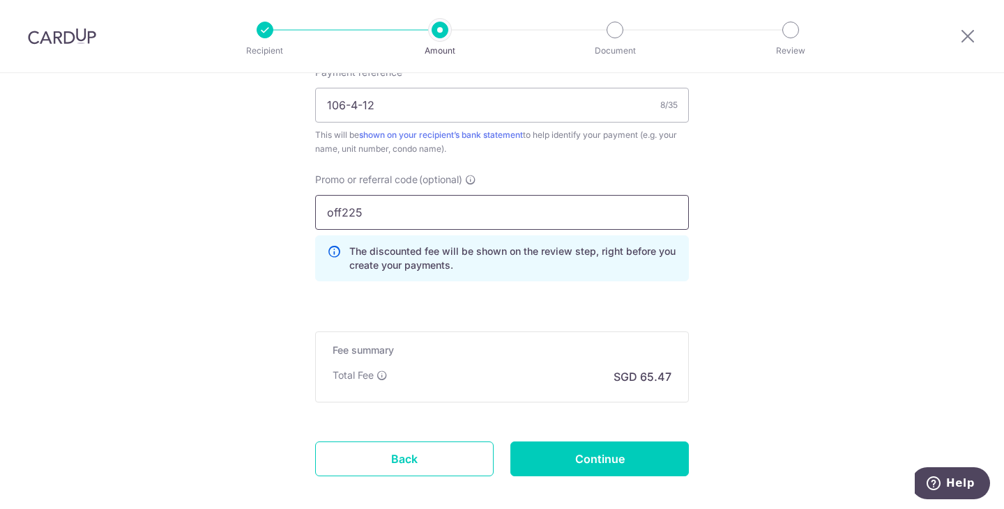
type input "off225"
click at [548, 289] on div "Promo or referral code (optional) off225 The discounted fee will be shown on th…" at bounding box center [502, 233] width 390 height 120
click at [552, 448] on input "Continue" at bounding box center [599, 459] width 178 height 35
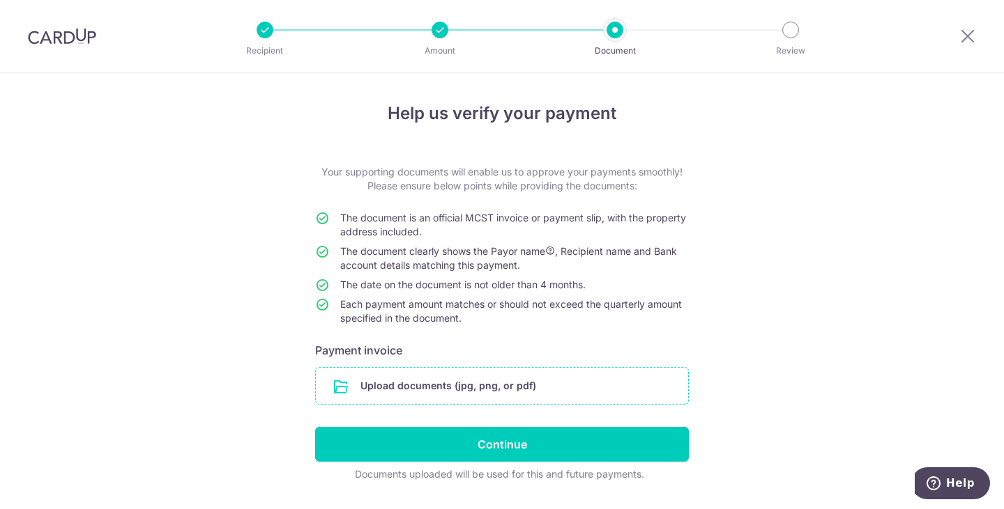
click at [455, 390] on input "file" at bounding box center [502, 386] width 372 height 36
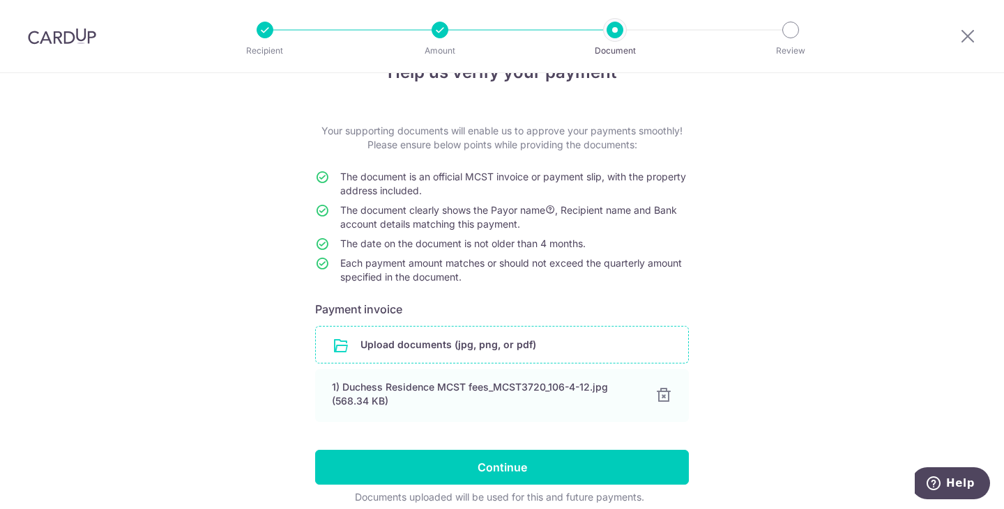
scroll to position [102, 0]
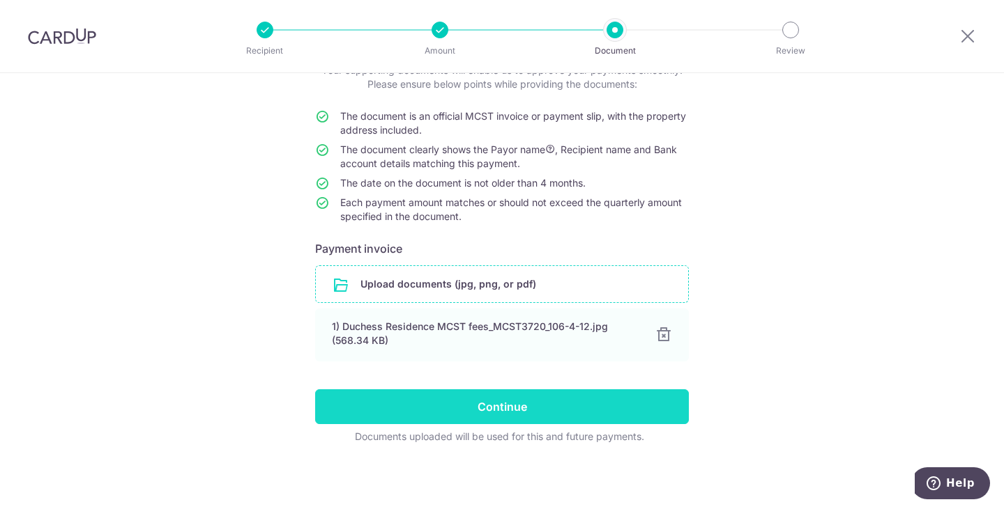
click at [504, 408] on input "Continue" at bounding box center [502, 407] width 374 height 35
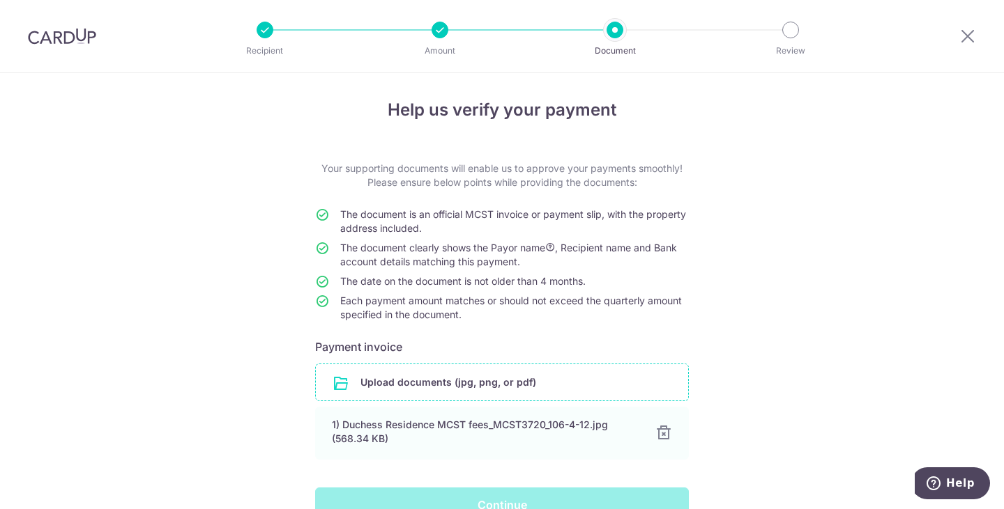
scroll to position [0, 0]
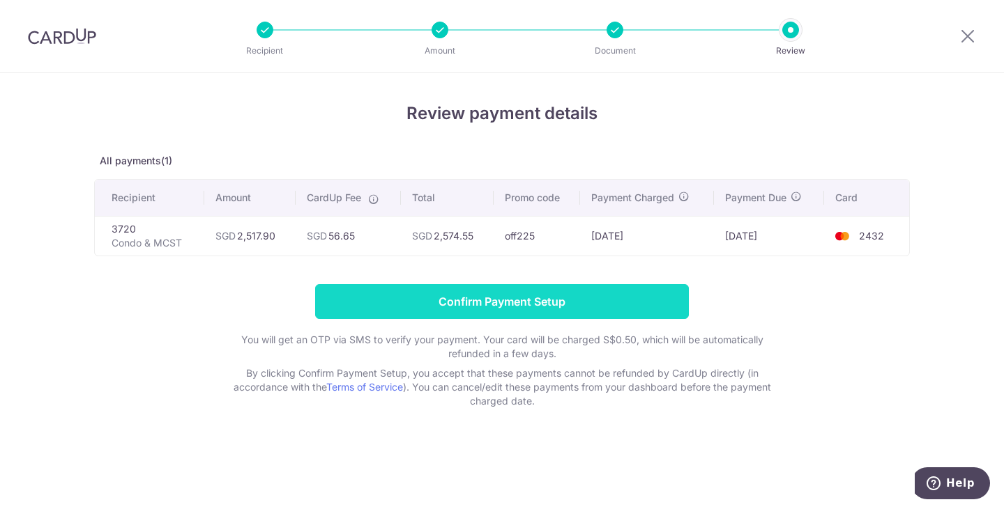
click at [578, 308] on input "Confirm Payment Setup" at bounding box center [502, 301] width 374 height 35
